Goal: Task Accomplishment & Management: Manage account settings

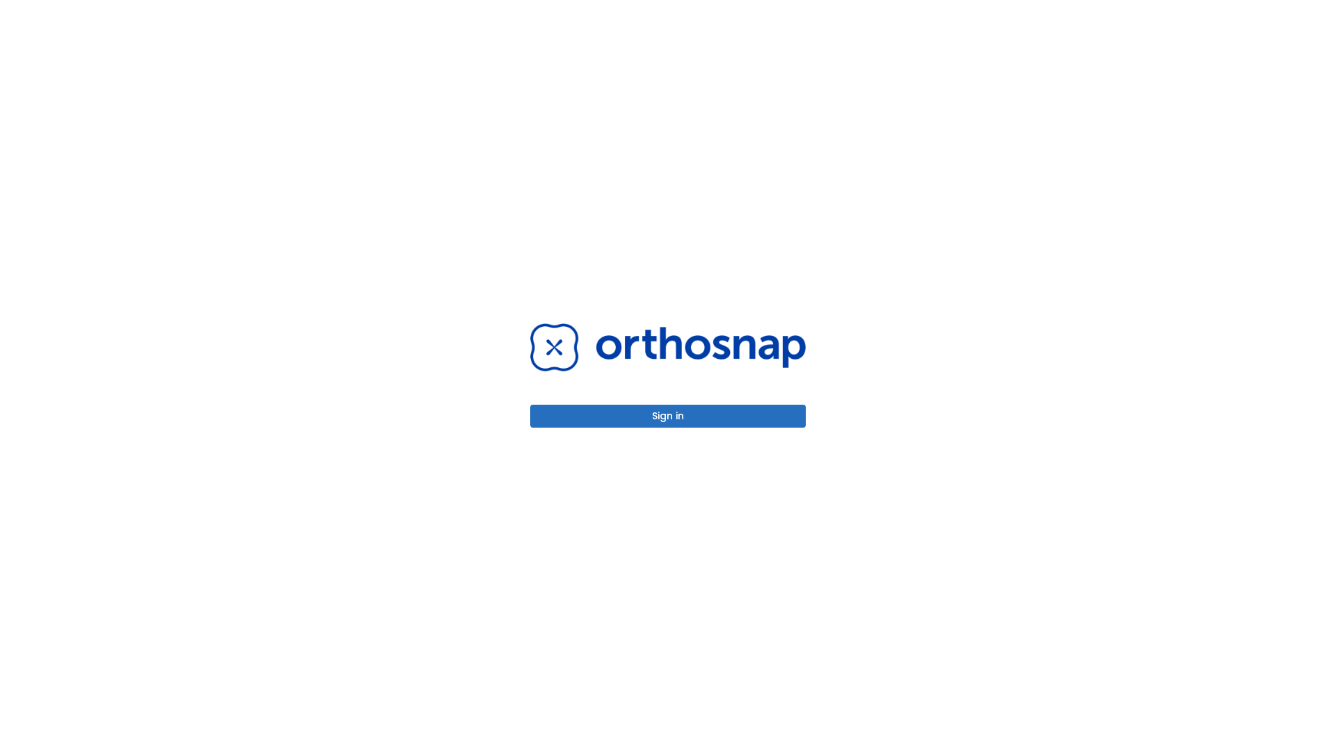
click at [668, 416] on button "Sign in" at bounding box center [668, 416] width 276 height 23
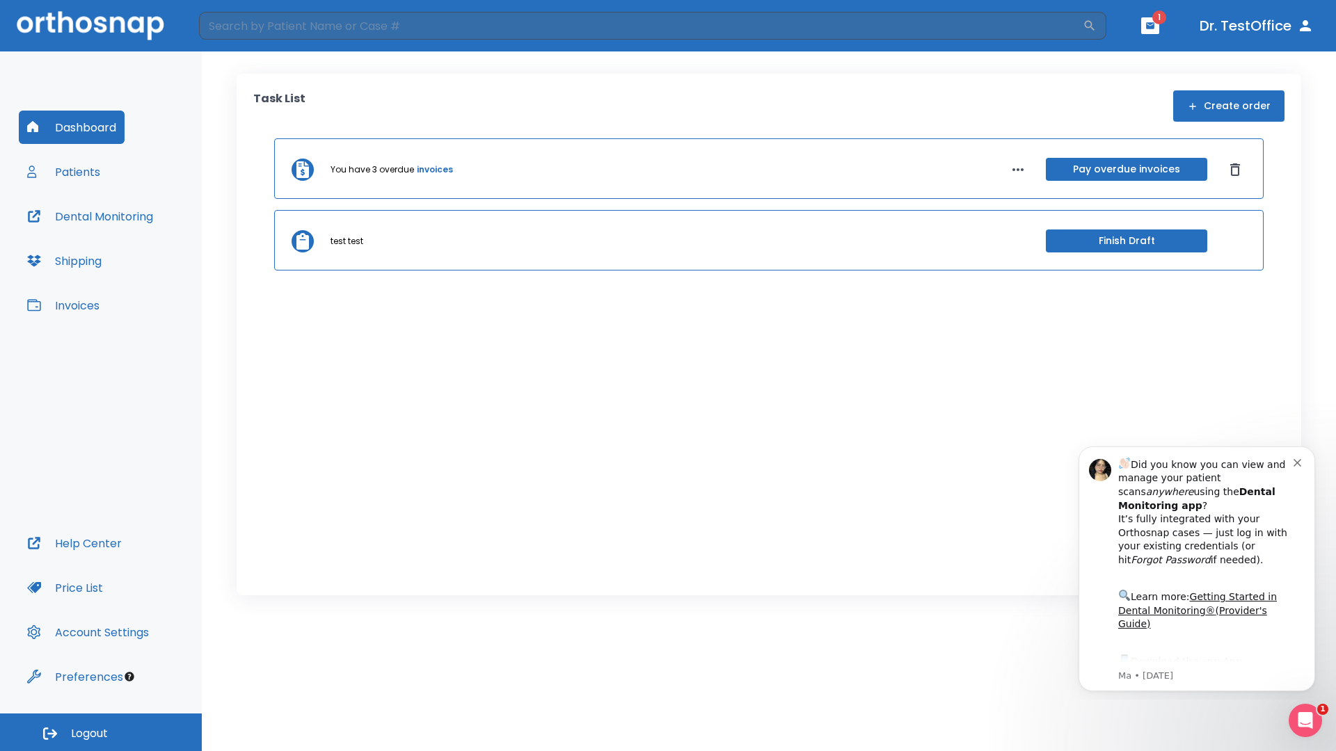
click at [101, 733] on span "Logout" at bounding box center [89, 733] width 37 height 15
